Goal: Information Seeking & Learning: Learn about a topic

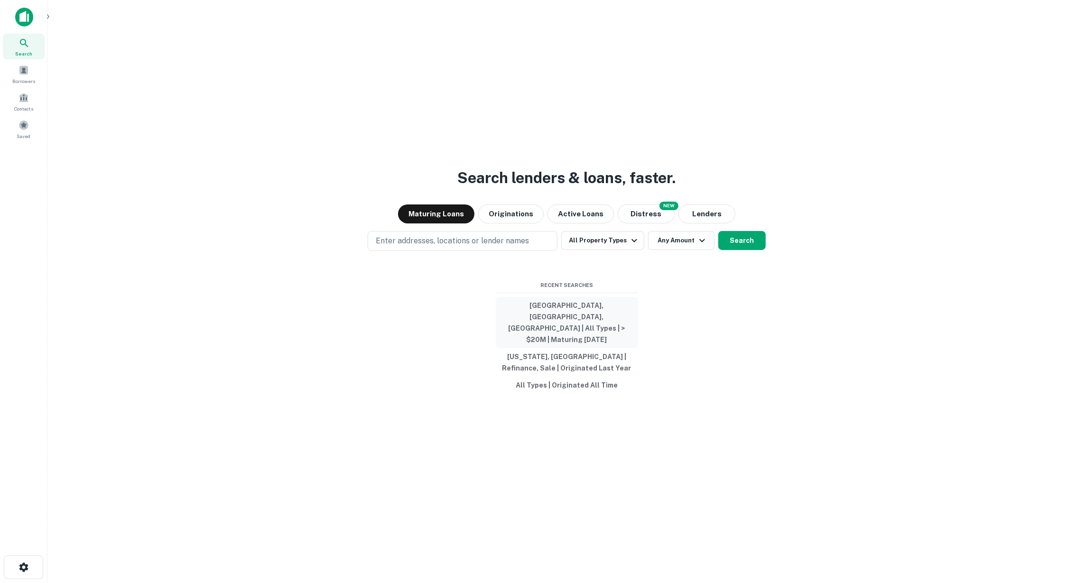
click at [592, 311] on button "Los Angeles, CA, USA | All Types | > $20M | Maturing In 6 Months" at bounding box center [567, 322] width 142 height 51
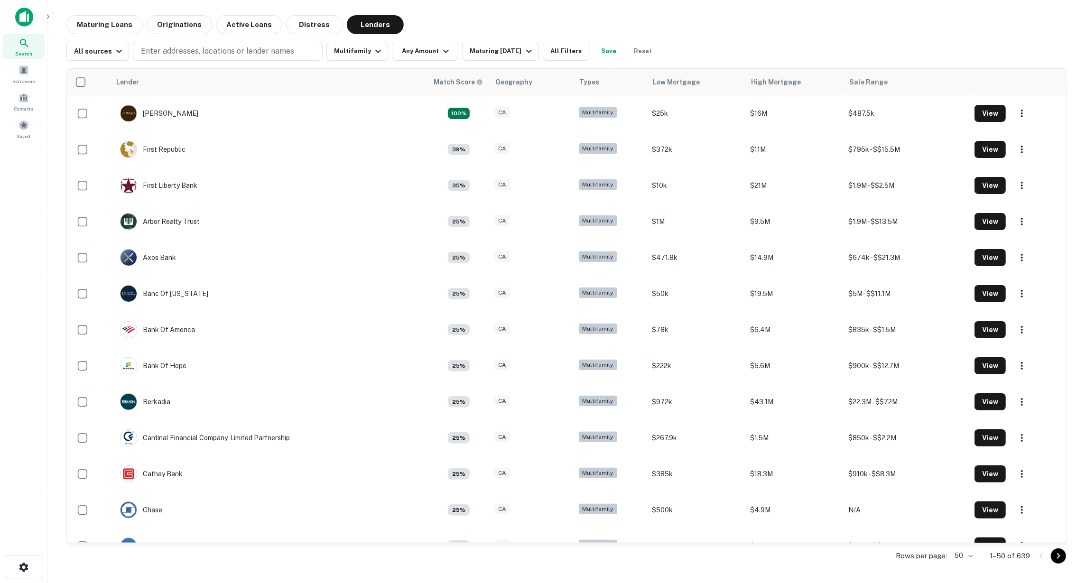
click at [355, 62] on div "Lender Match Score Geography Types Low Mortgage High Mortgage Sale Range J.p. M…" at bounding box center [566, 315] width 1001 height 509
click at [356, 53] on button "Multifamily" at bounding box center [358, 51] width 62 height 19
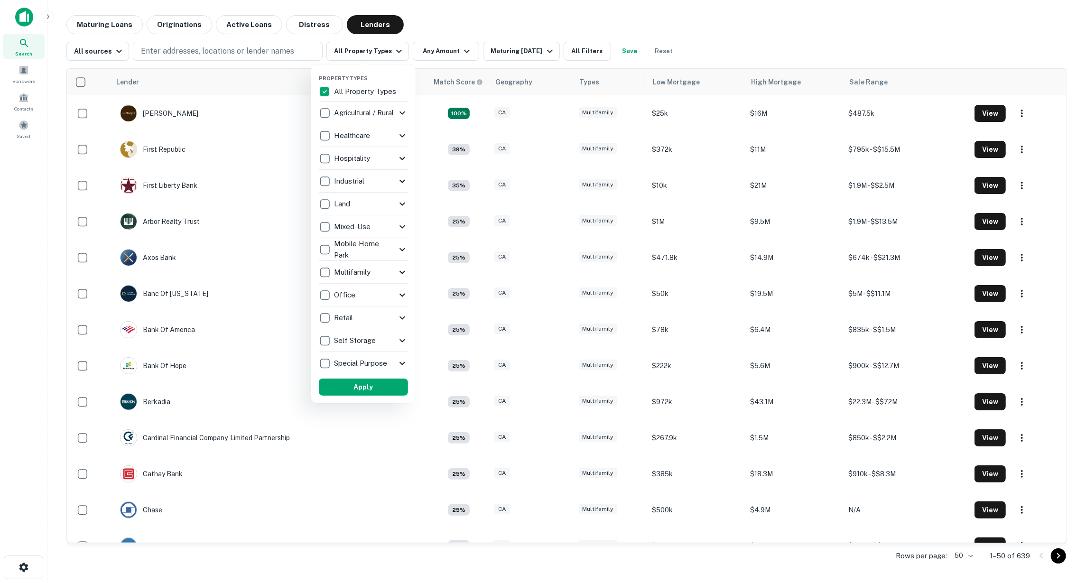
drag, startPoint x: 360, startPoint y: 25, endPoint x: 362, endPoint y: 58, distance: 33.7
click at [360, 25] on div at bounding box center [543, 291] width 1086 height 583
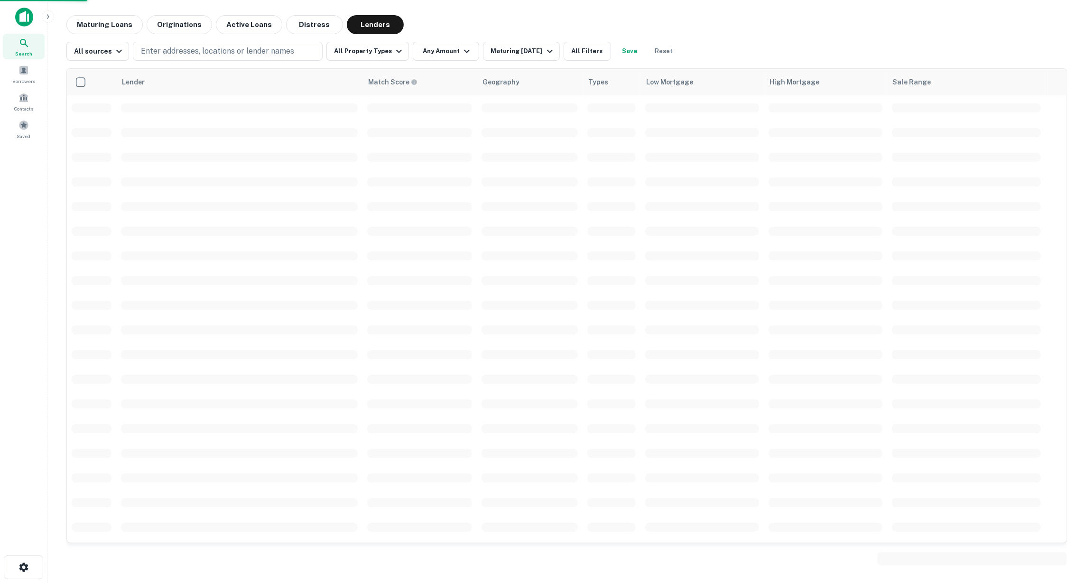
click at [362, 59] on div "Property Types All Property Types Agricultural / Rural Agricultural Farm Land R…" at bounding box center [543, 291] width 1086 height 583
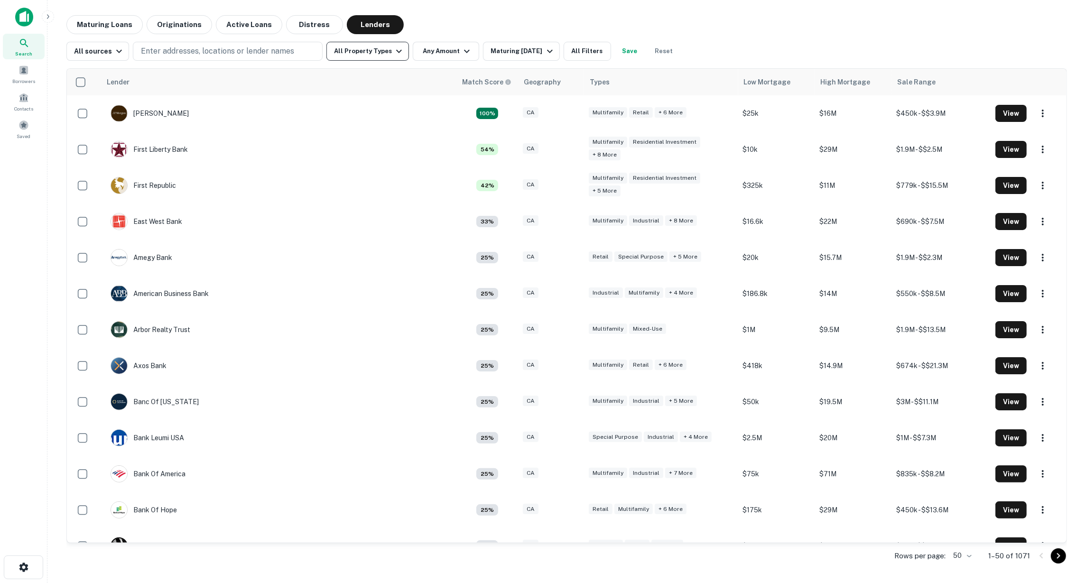
click at [382, 56] on button "All Property Types" at bounding box center [368, 51] width 83 height 19
click at [385, 48] on button "All Property Types" at bounding box center [368, 51] width 83 height 19
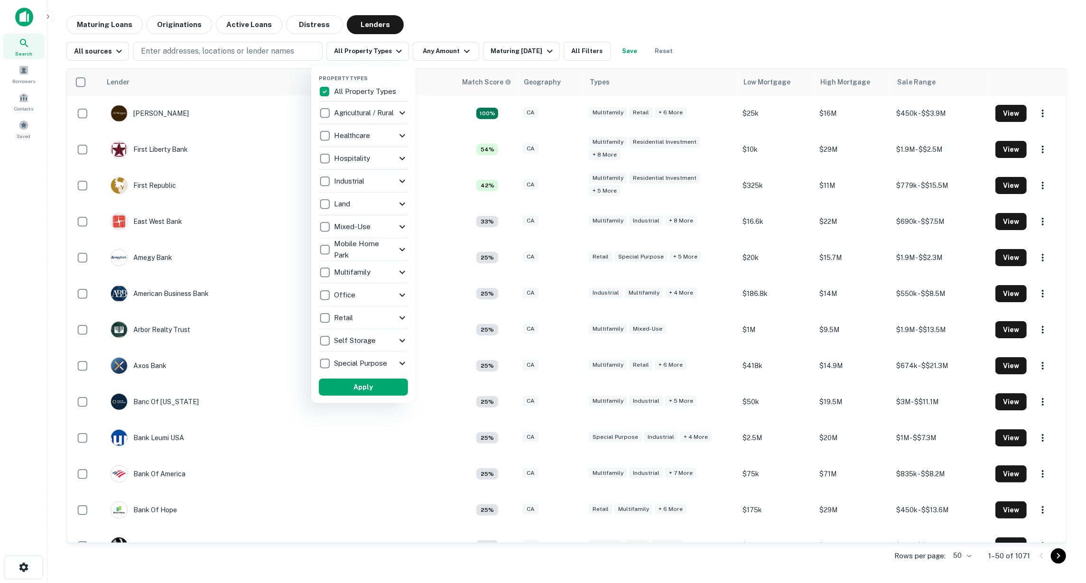
click at [385, 48] on div at bounding box center [543, 291] width 1086 height 583
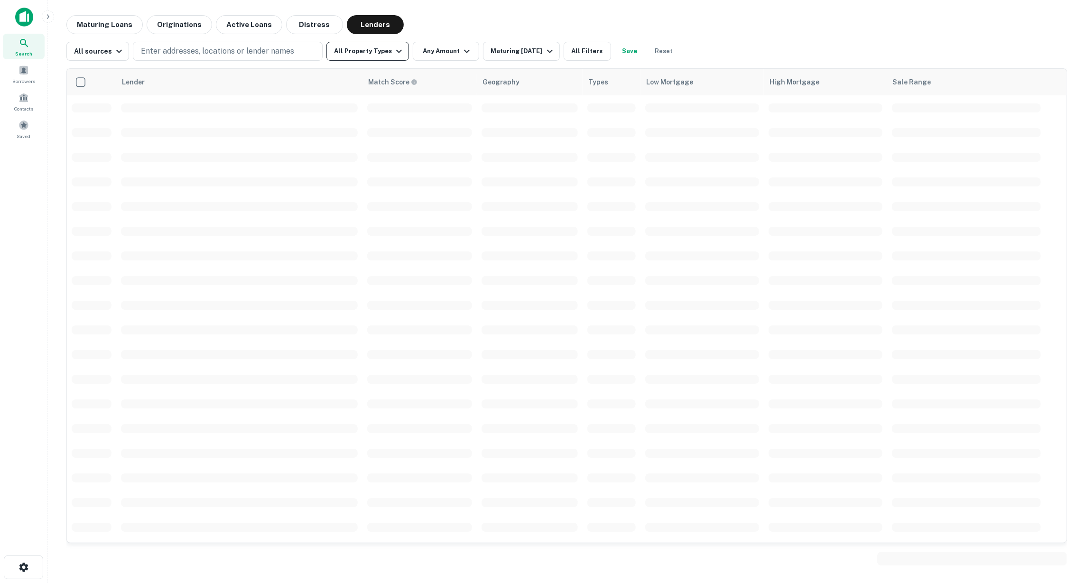
click at [380, 53] on button "All Property Types" at bounding box center [368, 51] width 83 height 19
